Goal: Information Seeking & Learning: Learn about a topic

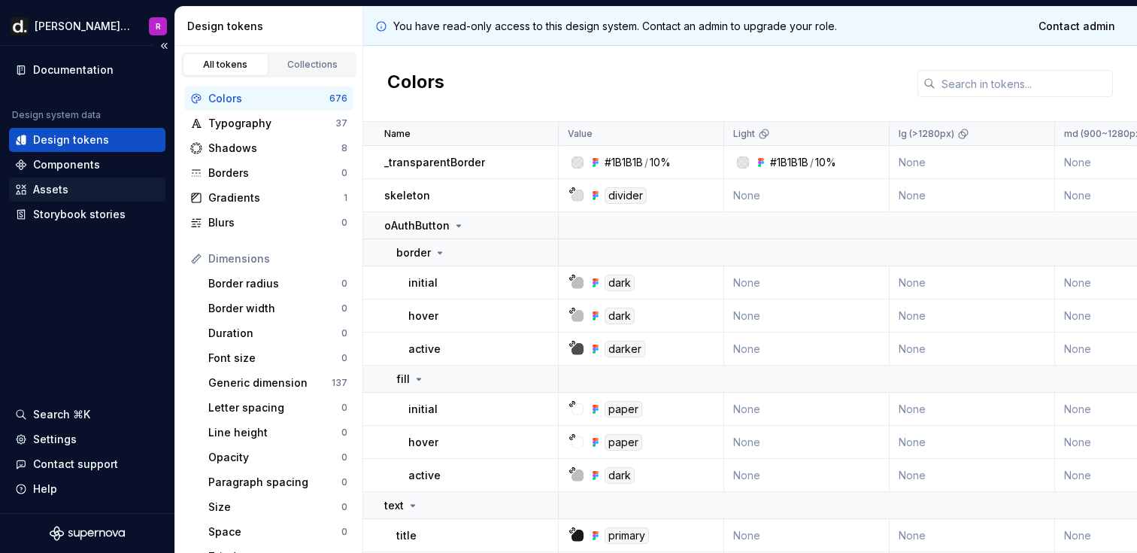
click at [53, 182] on div "Assets" at bounding box center [50, 189] width 35 height 15
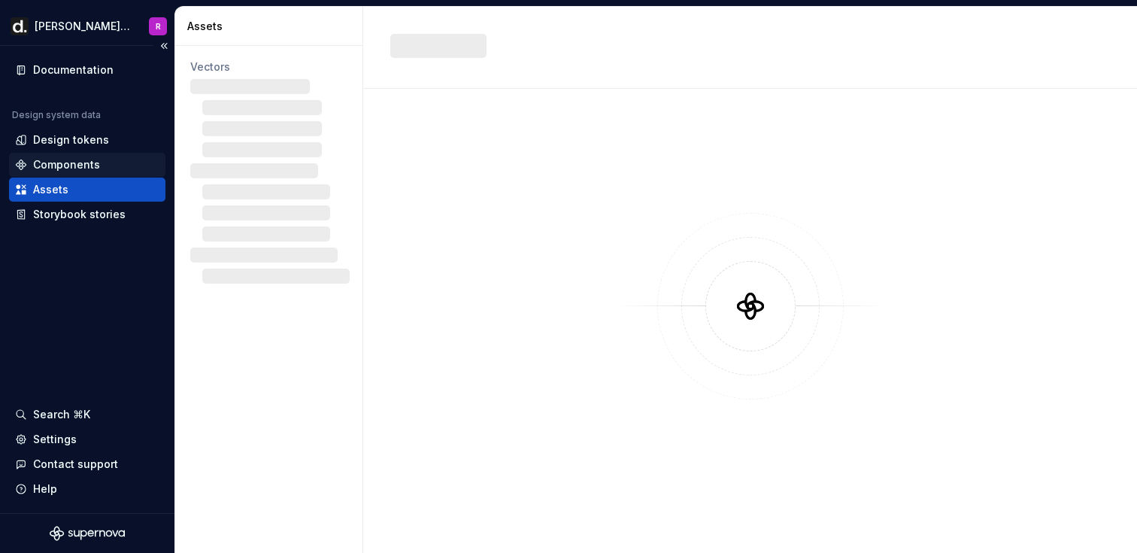
click at [66, 167] on div "Components" at bounding box center [66, 164] width 67 height 15
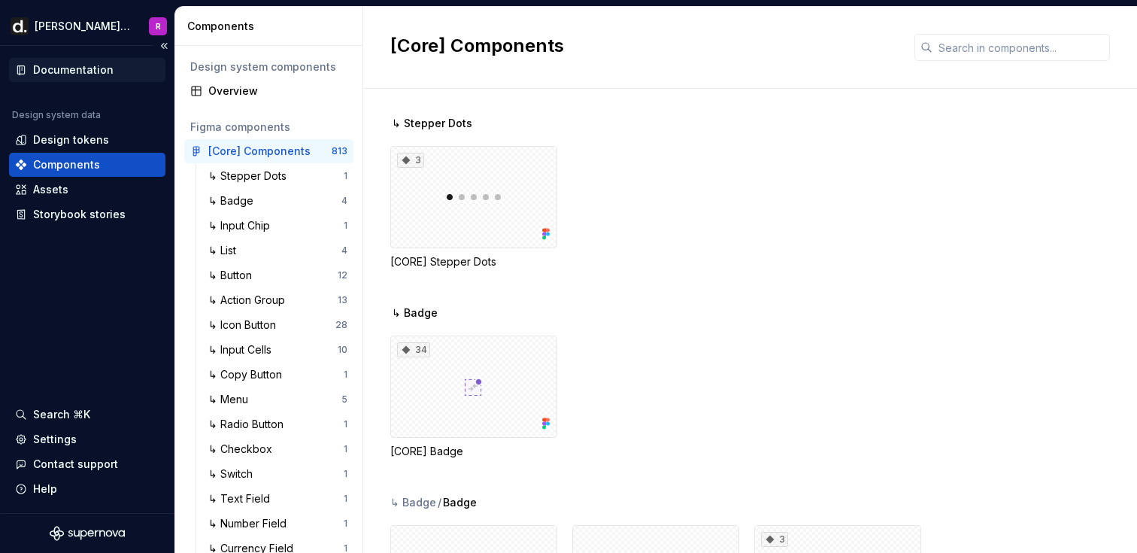
click at [80, 80] on div "Documentation" at bounding box center [87, 70] width 156 height 24
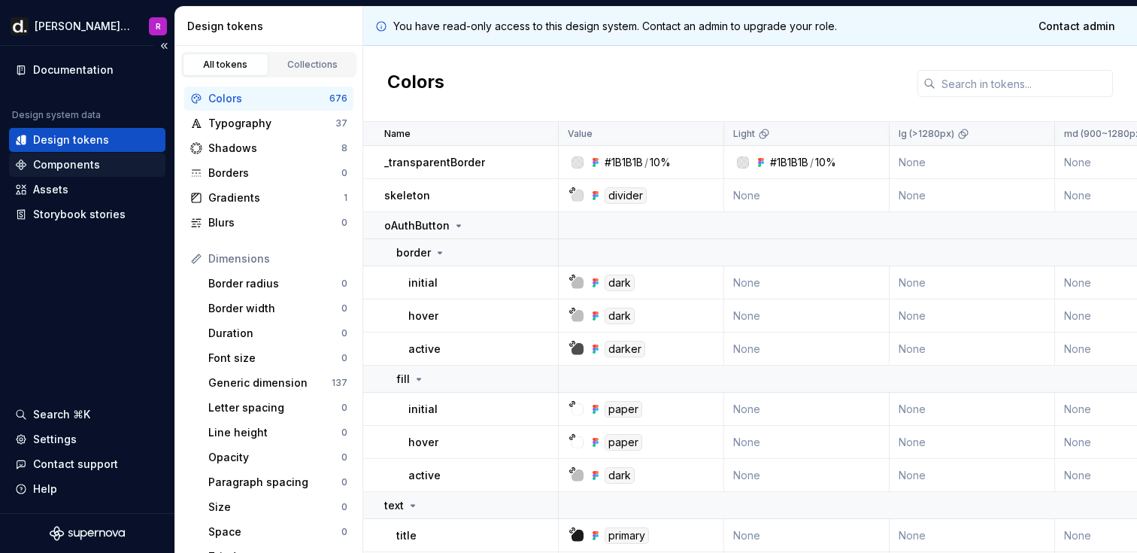
click at [66, 168] on div "Components" at bounding box center [66, 164] width 67 height 15
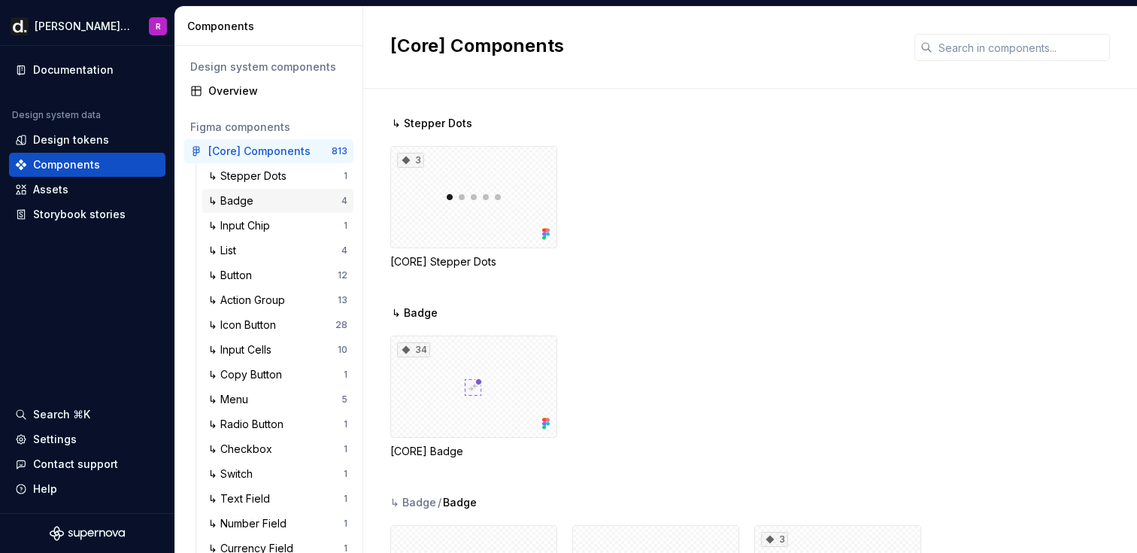
click at [267, 207] on div "↳ Badge" at bounding box center [274, 200] width 133 height 15
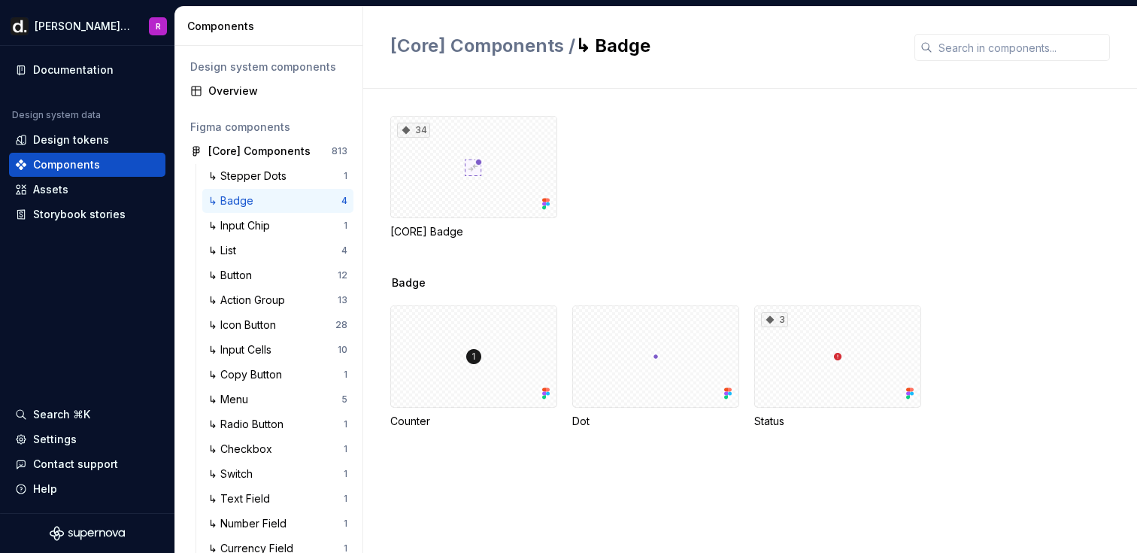
click at [798, 80] on div "[Core] Components / ↳ Badge" at bounding box center [750, 48] width 774 height 82
click at [91, 147] on div "Design tokens" at bounding box center [71, 139] width 76 height 15
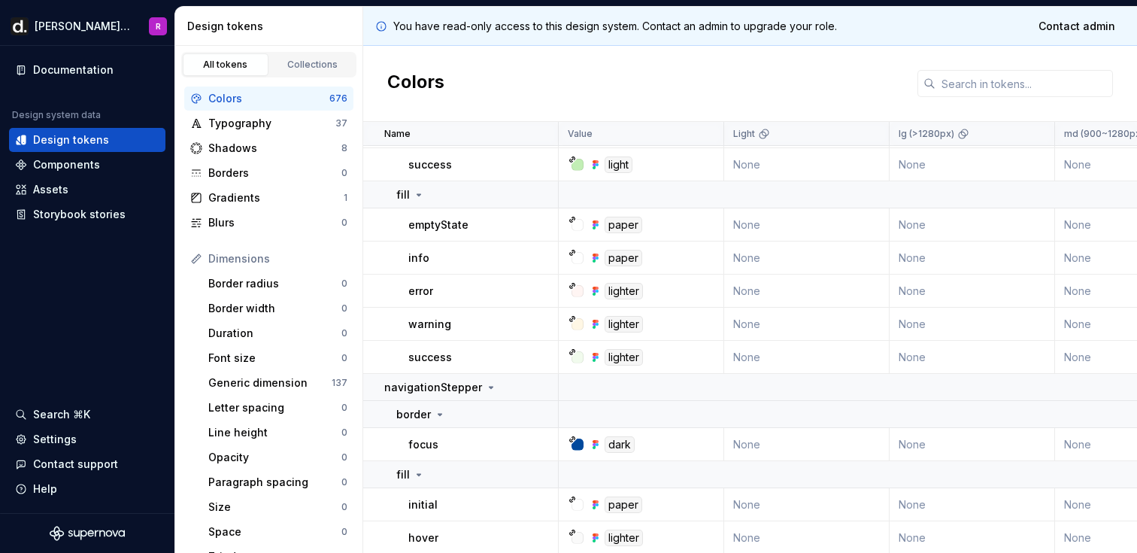
scroll to position [955, 0]
click at [104, 161] on div "Components" at bounding box center [87, 164] width 144 height 15
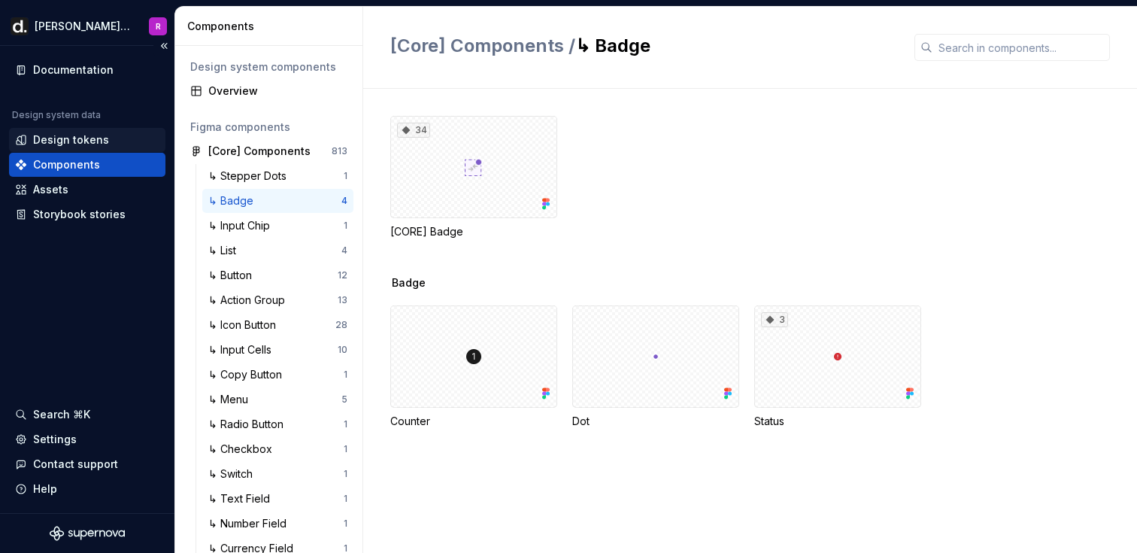
click at [107, 137] on div "Design tokens" at bounding box center [87, 139] width 144 height 15
